Goal: Task Accomplishment & Management: Use online tool/utility

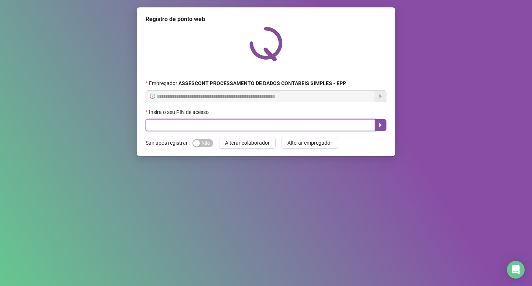
click at [180, 125] on input "text" at bounding box center [261, 125] width 230 height 12
type input "*****"
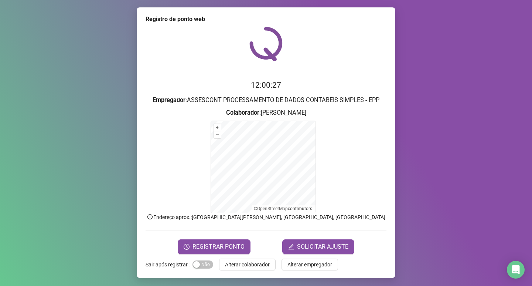
click at [212, 231] on form "12:00:27 Empregador : ASSESCONT PROCESSAMENTO DE DADOS CONTABEIS SIMPLES - EPP …" at bounding box center [266, 166] width 241 height 174
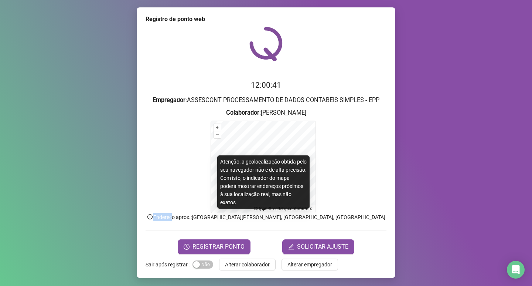
drag, startPoint x: 184, startPoint y: 217, endPoint x: 202, endPoint y: 218, distance: 17.7
click at [202, 218] on p "Endereço aprox. : [GEOGRAPHIC_DATA][PERSON_NAME], [GEOGRAPHIC_DATA], [GEOGRAPHI…" at bounding box center [266, 217] width 241 height 8
click at [217, 218] on p "Endereço aprox. : [GEOGRAPHIC_DATA][PERSON_NAME], [GEOGRAPHIC_DATA], [GEOGRAPHI…" at bounding box center [266, 217] width 241 height 8
drag, startPoint x: 203, startPoint y: 218, endPoint x: 208, endPoint y: 220, distance: 5.1
click at [208, 220] on p "Endereço aprox. : [GEOGRAPHIC_DATA][PERSON_NAME], [GEOGRAPHIC_DATA], [GEOGRAPHI…" at bounding box center [266, 217] width 241 height 8
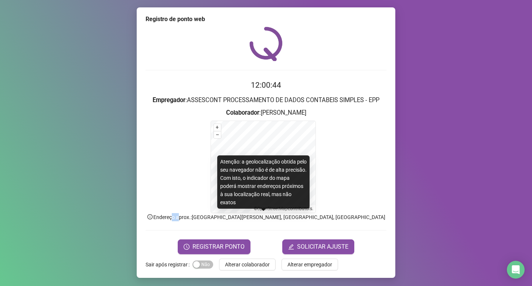
click at [205, 217] on p "Endereço aprox. : [GEOGRAPHIC_DATA][PERSON_NAME], [GEOGRAPHIC_DATA], [GEOGRAPHI…" at bounding box center [266, 217] width 241 height 8
drag, startPoint x: 206, startPoint y: 218, endPoint x: 221, endPoint y: 218, distance: 15.5
click at [221, 218] on p "Endereço aprox. : [GEOGRAPHIC_DATA][PERSON_NAME], [GEOGRAPHIC_DATA], [GEOGRAPHI…" at bounding box center [266, 217] width 241 height 8
drag, startPoint x: 223, startPoint y: 217, endPoint x: 322, endPoint y: 221, distance: 98.4
click at [322, 221] on form "12:00:54 Empregador : ASSESCONT PROCESSAMENTO DE DADOS CONTABEIS SIMPLES - EPP …" at bounding box center [266, 166] width 241 height 174
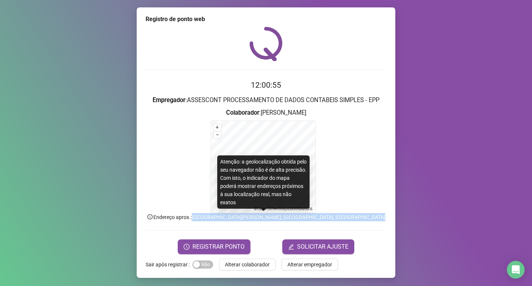
click at [335, 218] on p "Endereço aprox. : [GEOGRAPHIC_DATA][PERSON_NAME], [GEOGRAPHIC_DATA], [GEOGRAPHI…" at bounding box center [266, 217] width 241 height 8
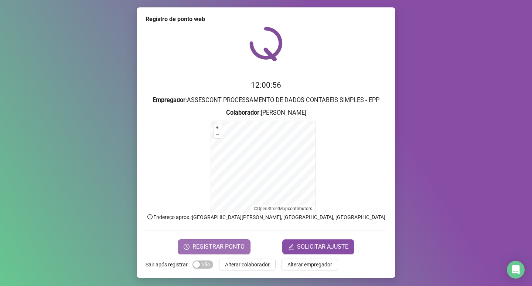
click at [206, 241] on button "REGISTRAR PONTO" at bounding box center [214, 246] width 73 height 15
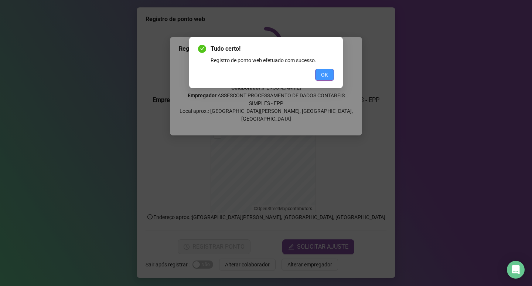
click at [321, 75] on button "OK" at bounding box center [324, 75] width 19 height 12
